Goal: Navigation & Orientation: Find specific page/section

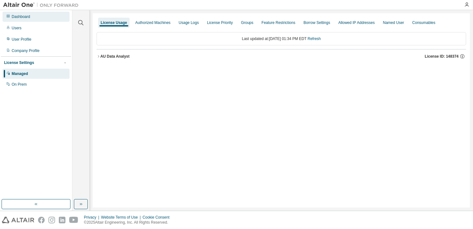
click at [23, 19] on div "Dashboard" at bounding box center [21, 16] width 19 height 5
click at [22, 14] on div "Dashboard" at bounding box center [21, 16] width 19 height 5
